Goal: Task Accomplishment & Management: Use online tool/utility

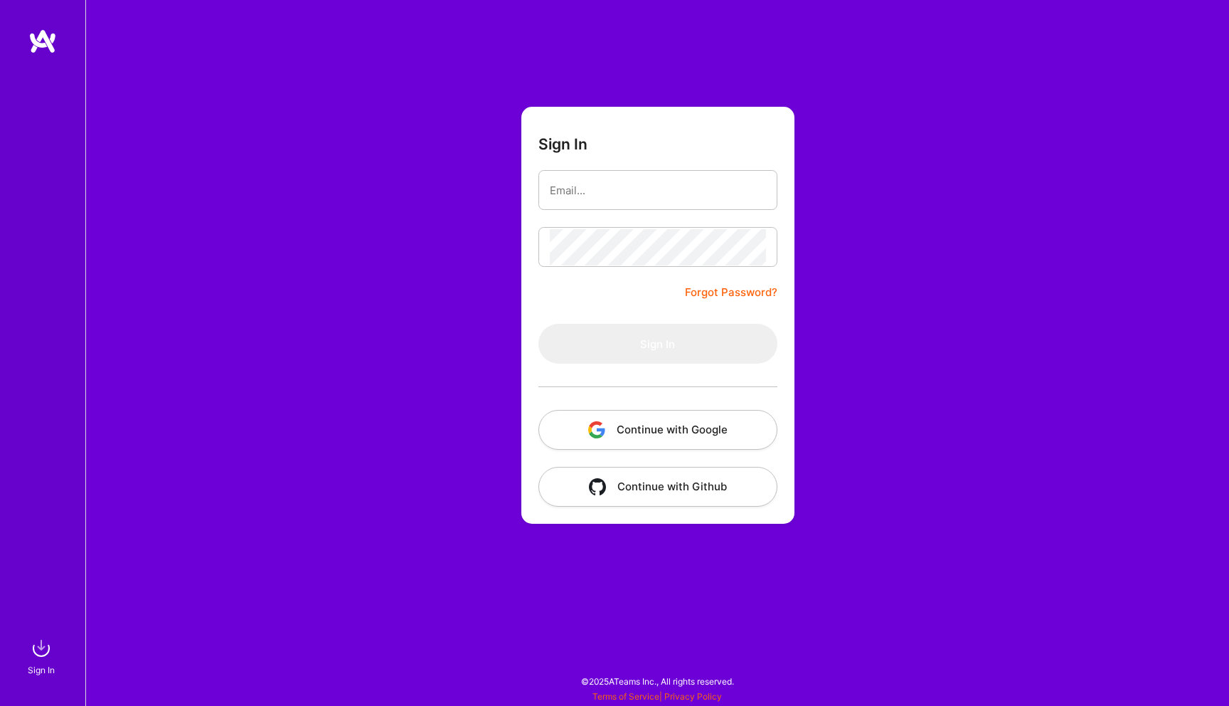
click at [668, 431] on button "Continue with Google" at bounding box center [657, 430] width 239 height 40
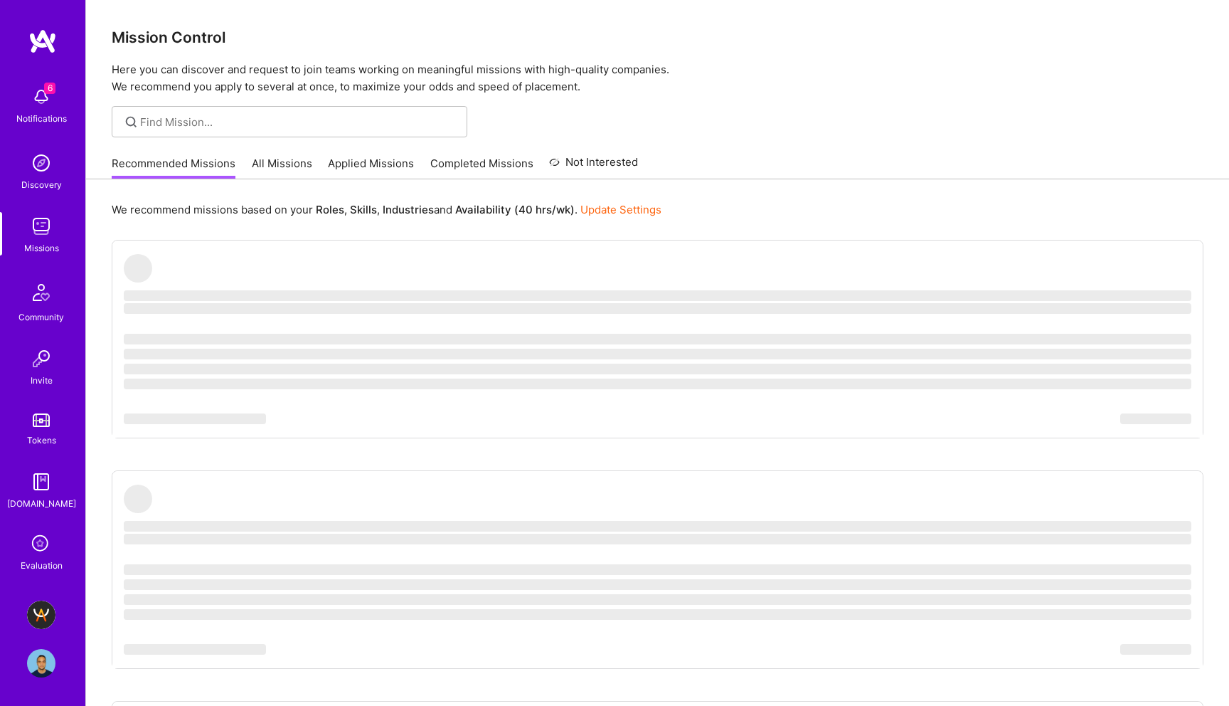
click at [45, 613] on img at bounding box center [41, 614] width 28 height 28
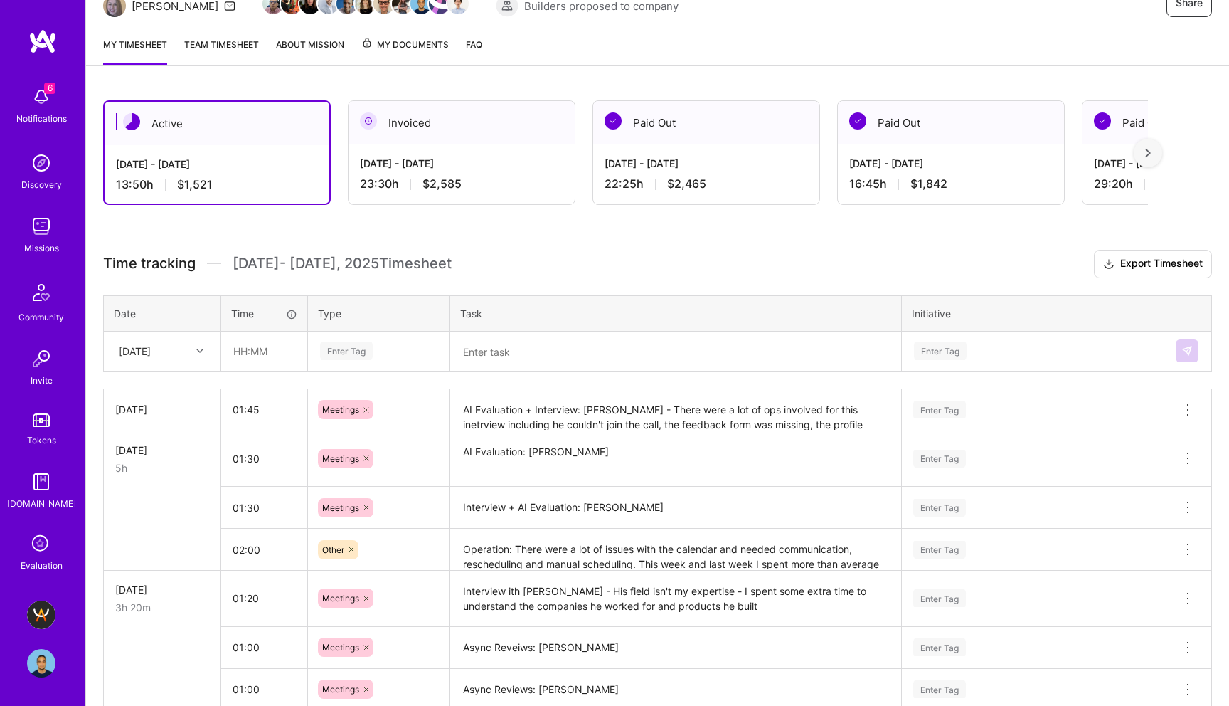
scroll to position [168, 0]
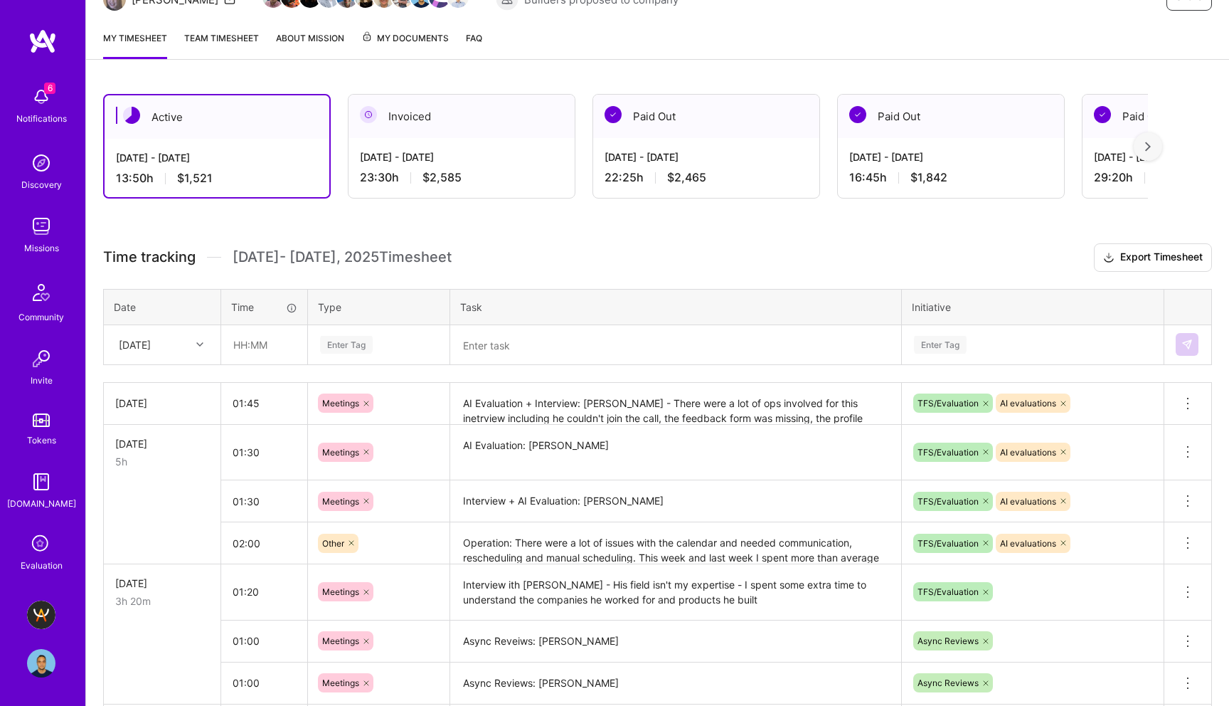
click at [516, 343] on textarea at bounding box center [676, 344] width 448 height 37
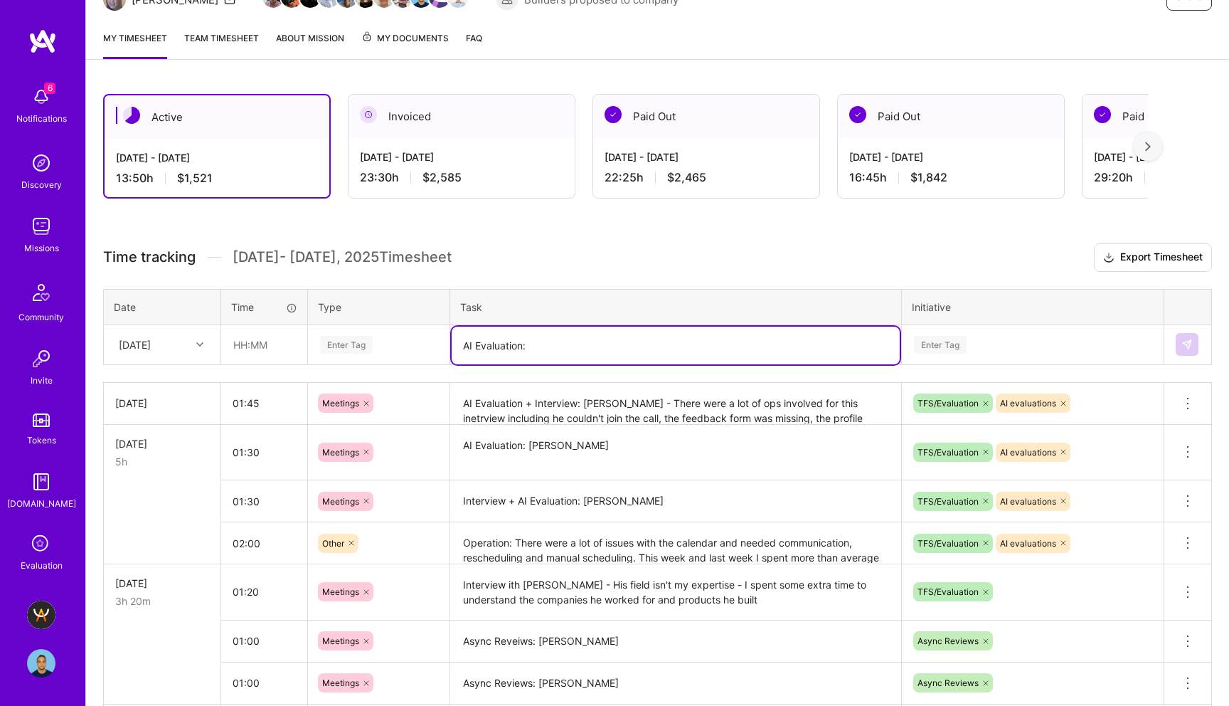
paste textarea "[PERSON_NAME]"
type textarea "AI Evaluation: [PERSON_NAME]"
click at [351, 339] on div "Enter Tag" at bounding box center [346, 345] width 53 height 22
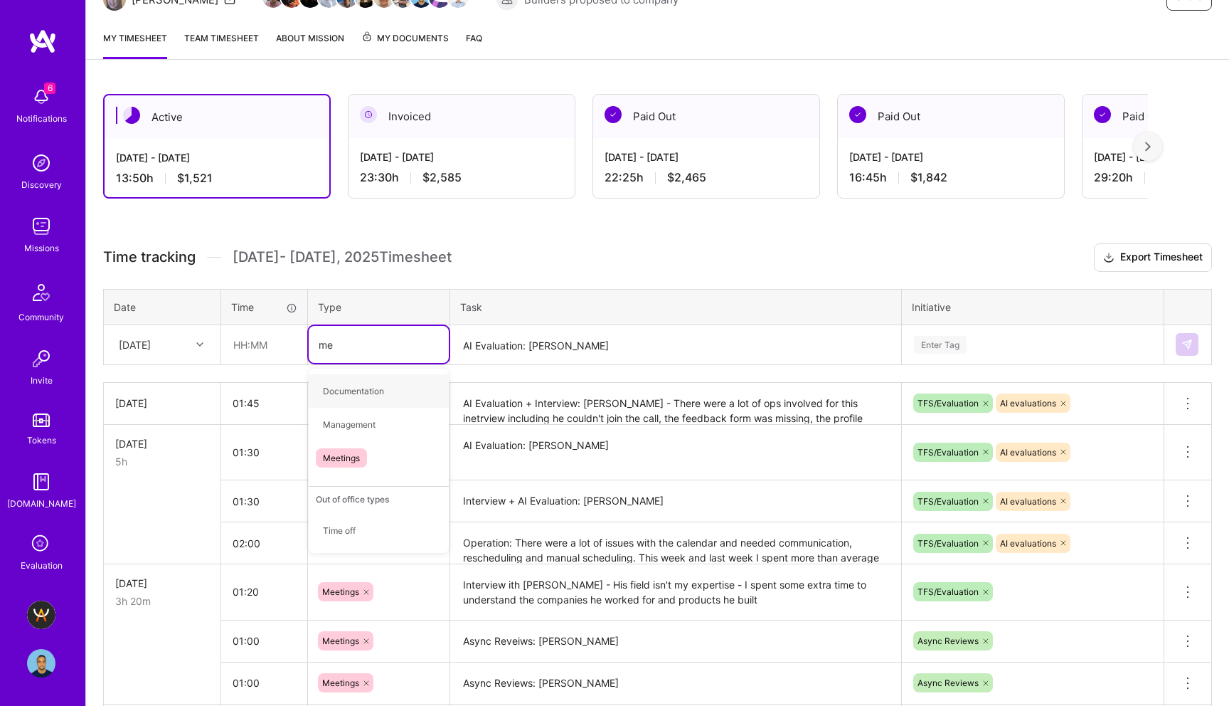
type input "mee"
click at [352, 392] on span "Meetings" at bounding box center [341, 390] width 51 height 19
click at [240, 343] on input "text" at bounding box center [264, 345] width 85 height 38
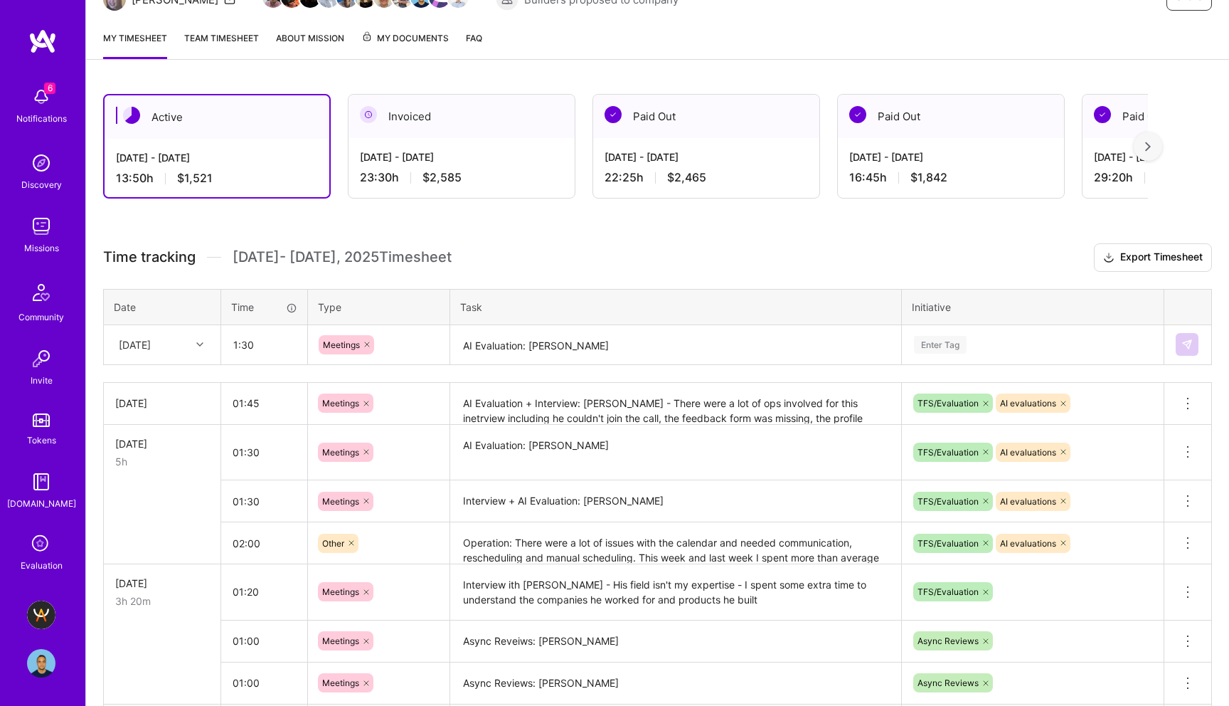
type input "01:30"
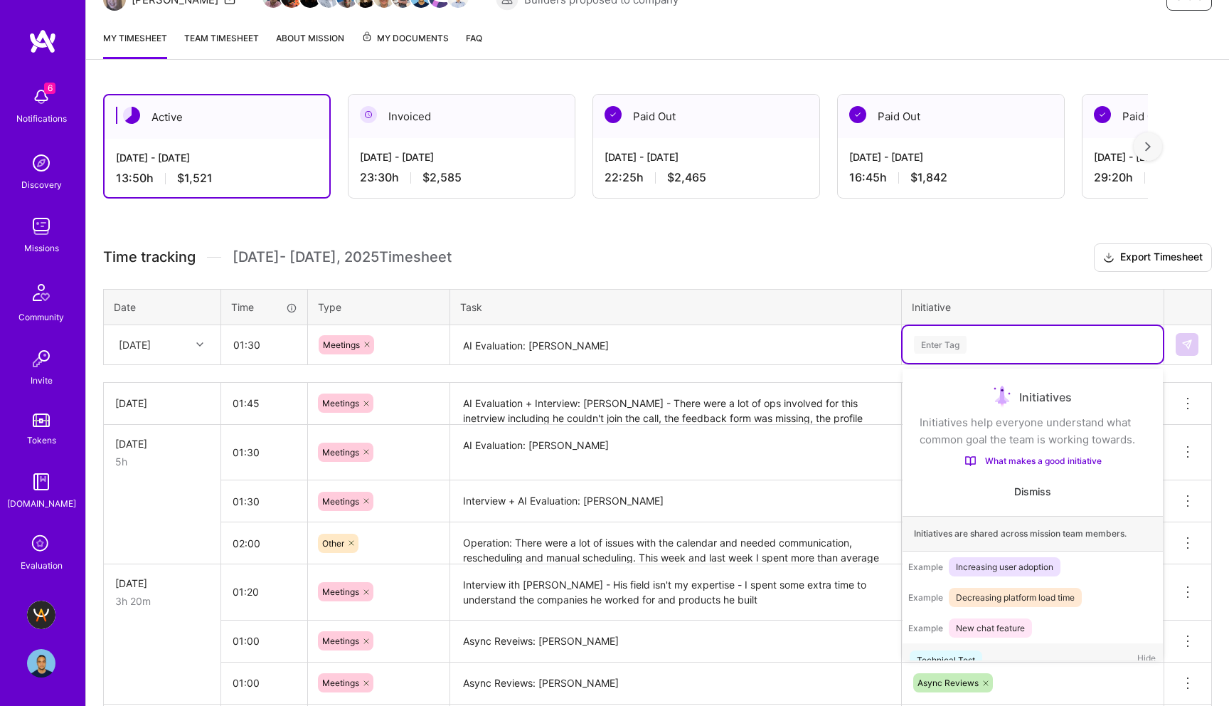
click at [932, 344] on div "Enter Tag" at bounding box center [940, 345] width 53 height 22
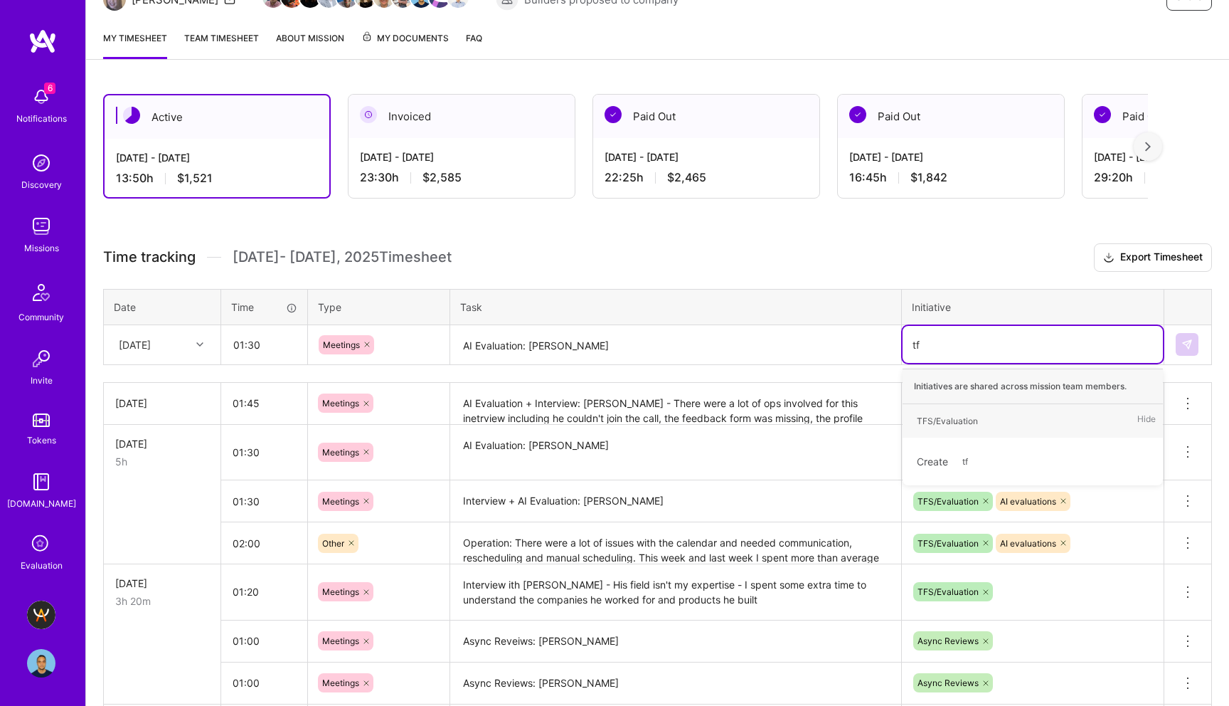
type input "tfs"
click at [957, 417] on div "TFS/Evaluation" at bounding box center [947, 420] width 61 height 15
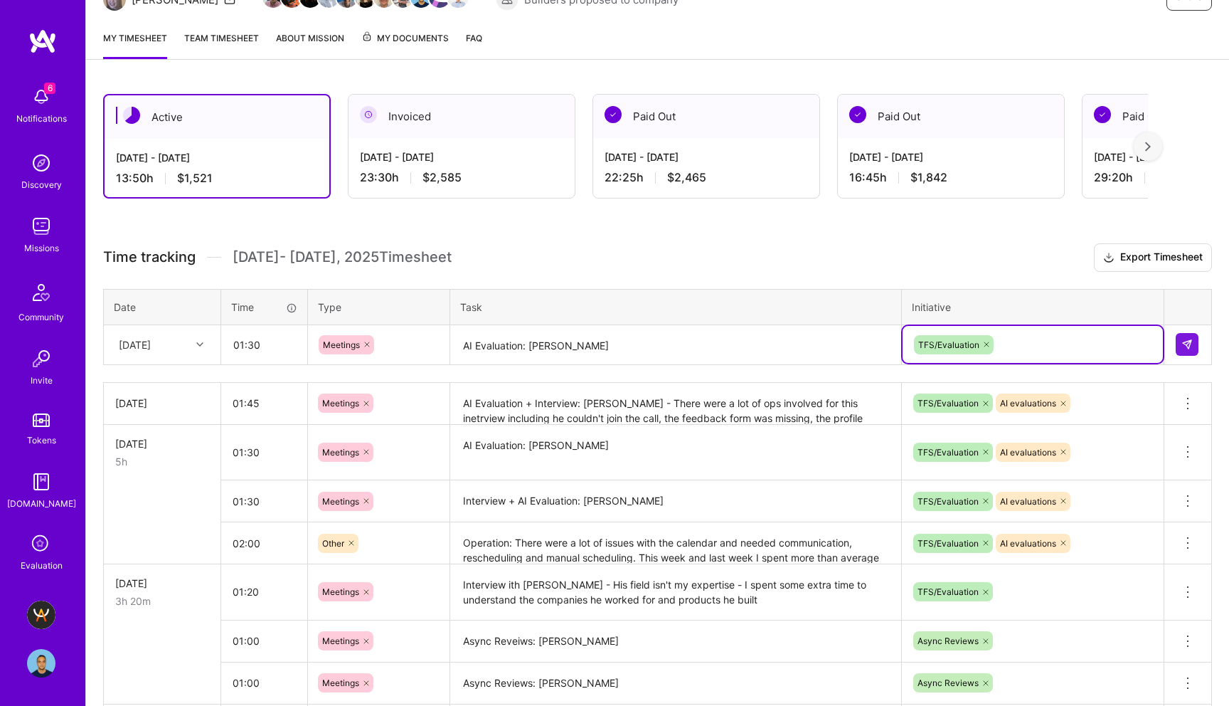
click at [984, 339] on div at bounding box center [986, 344] width 14 height 19
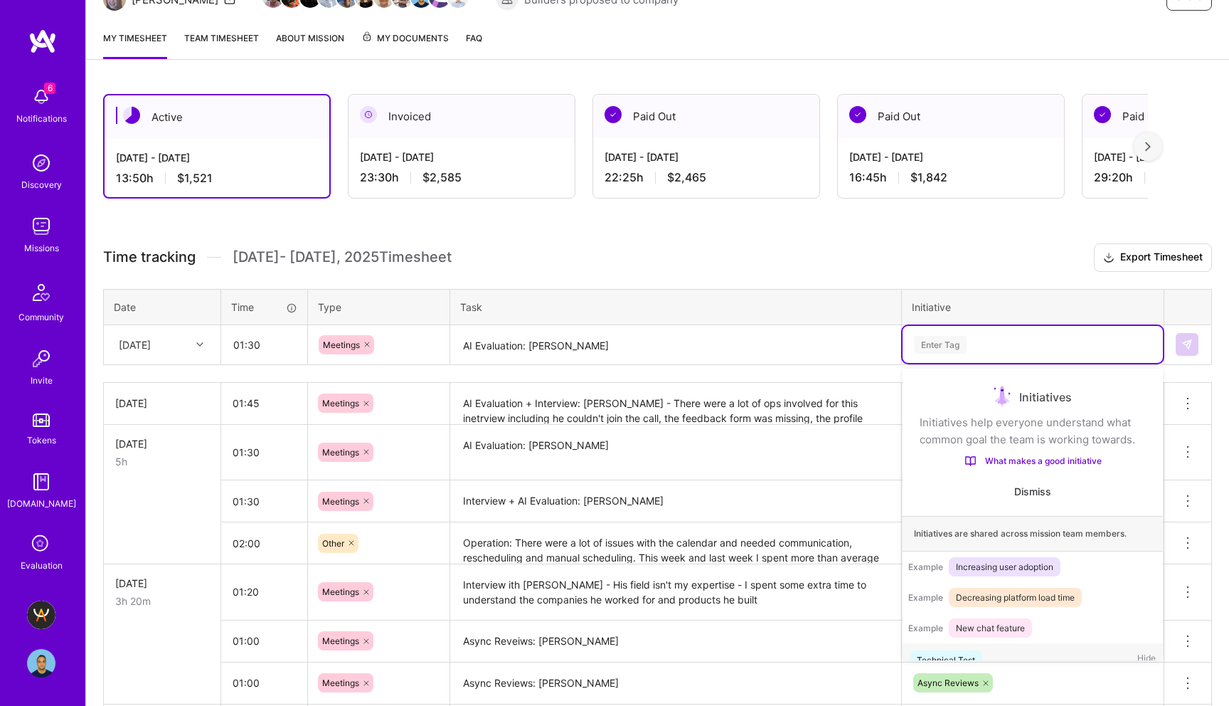
click at [943, 345] on div "Enter Tag" at bounding box center [940, 345] width 53 height 22
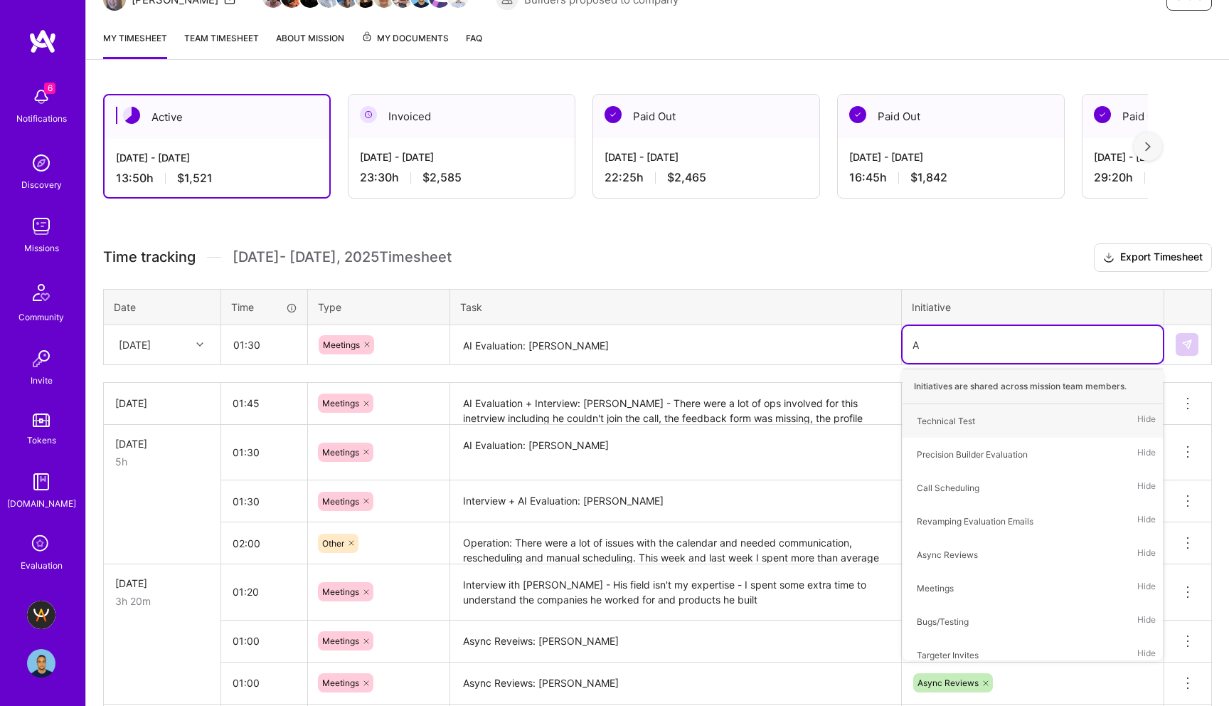
type input "AI"
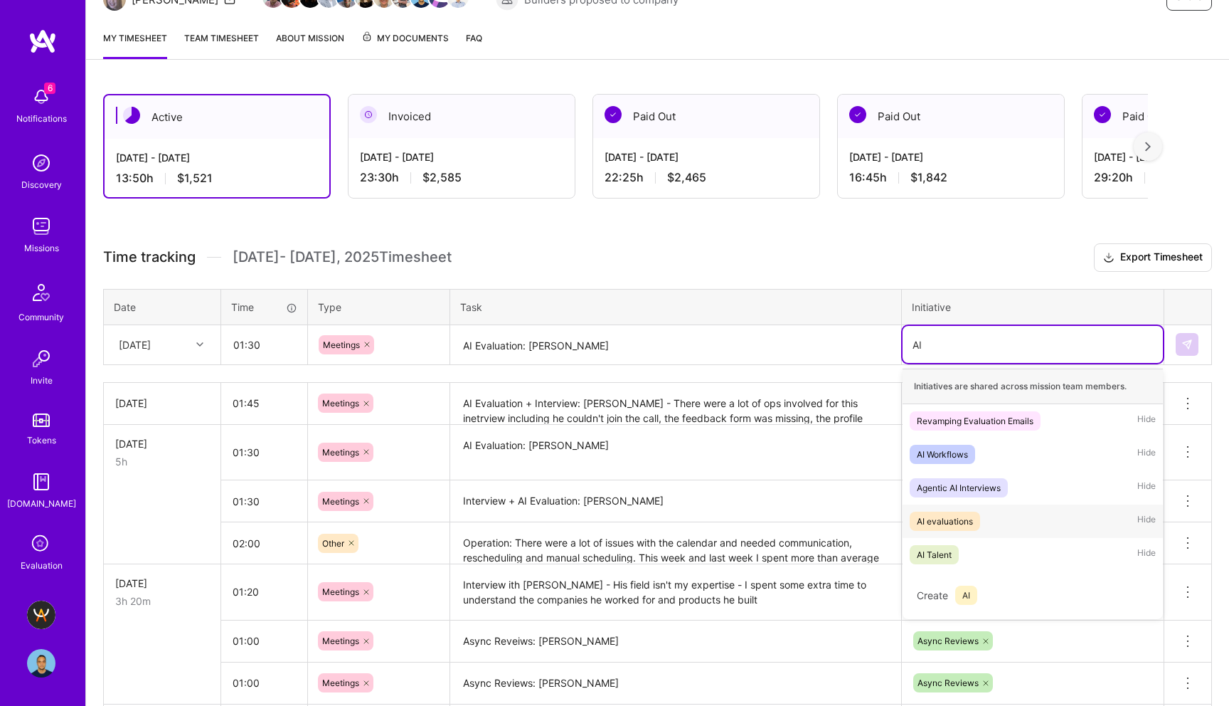
click at [953, 523] on div "AI evaluations" at bounding box center [945, 520] width 56 height 15
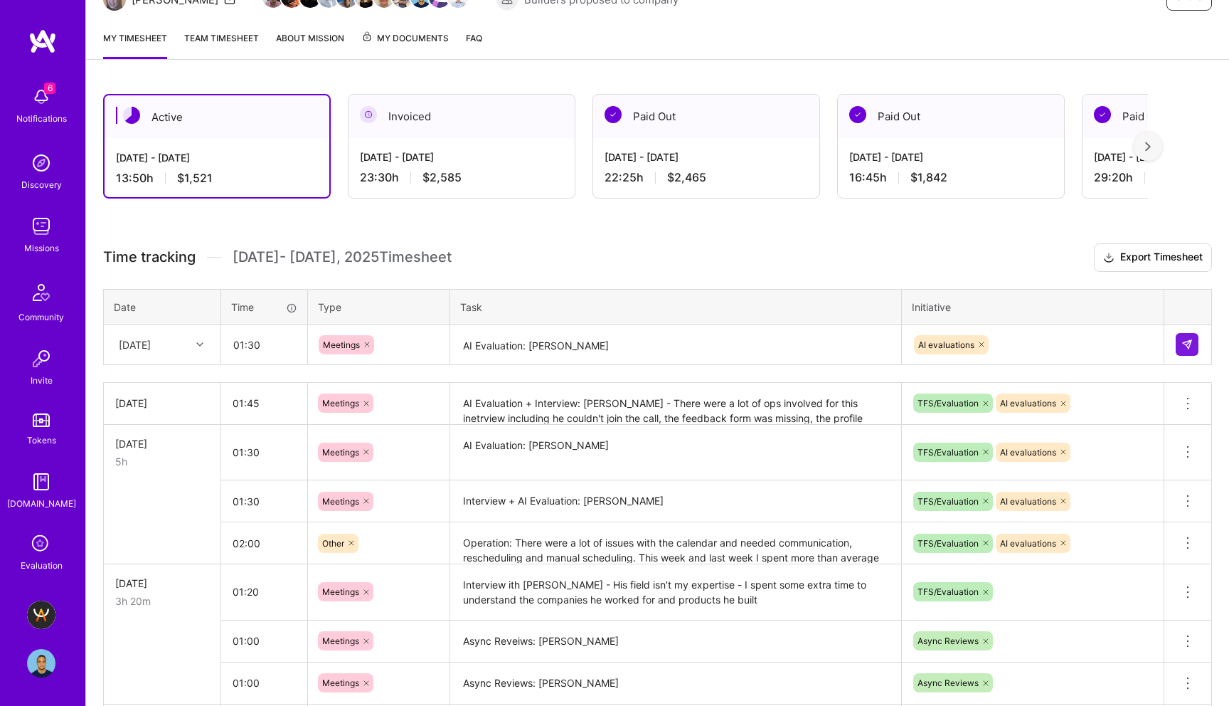
click at [772, 248] on h3 "Time tracking [DATE] - [DATE] Timesheet Export Timesheet" at bounding box center [657, 257] width 1109 height 28
click at [262, 347] on input "01:30" at bounding box center [264, 345] width 85 height 38
click at [270, 343] on input "01:30" at bounding box center [264, 345] width 85 height 38
type input "01:15"
click at [1196, 341] on button at bounding box center [1187, 344] width 23 height 23
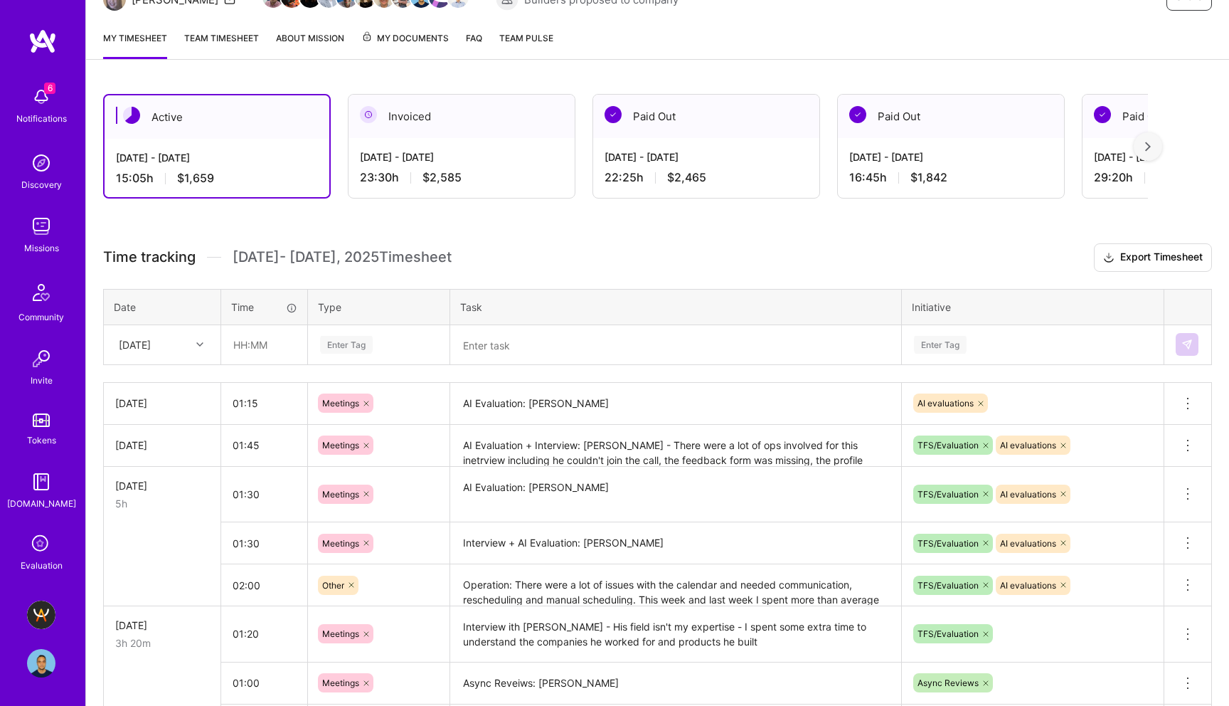
click at [774, 247] on h3 "Time tracking [DATE] - [DATE] Timesheet Export Timesheet" at bounding box center [657, 257] width 1109 height 28
